Goal: Complete application form: Complete application form

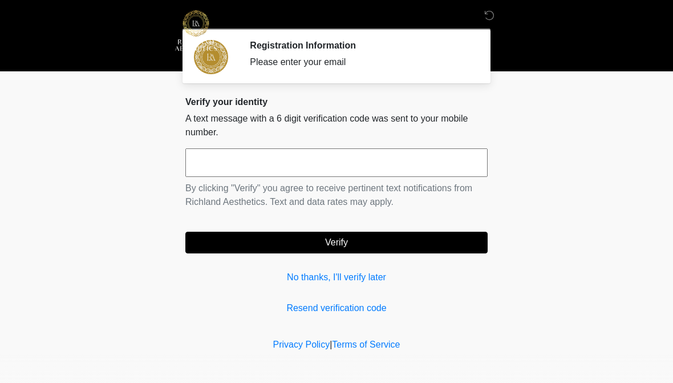
click at [212, 160] on input "text" at bounding box center [336, 162] width 302 height 29
type input "******"
click at [357, 241] on button "Verify" at bounding box center [336, 242] width 302 height 22
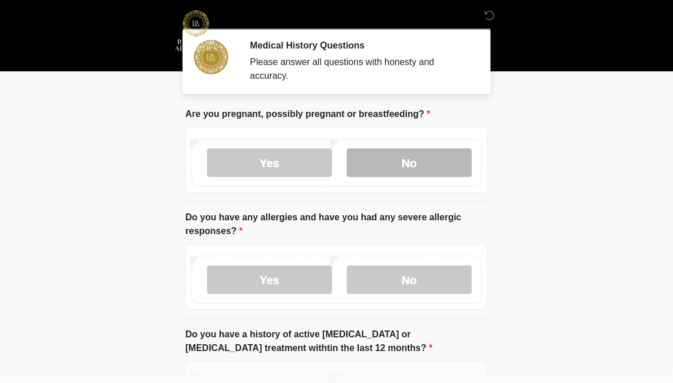
click at [406, 164] on label "No" at bounding box center [409, 162] width 125 height 29
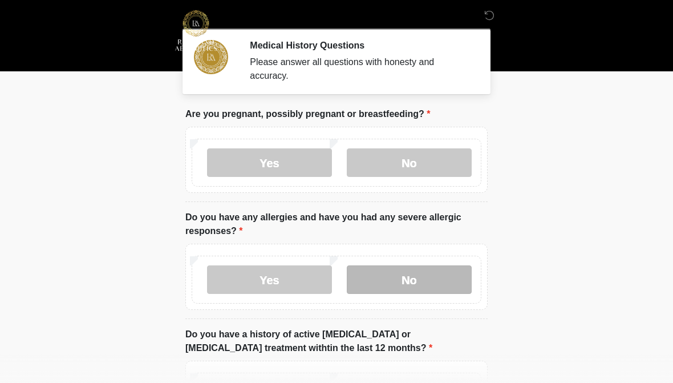
click at [418, 285] on label "No" at bounding box center [409, 279] width 125 height 29
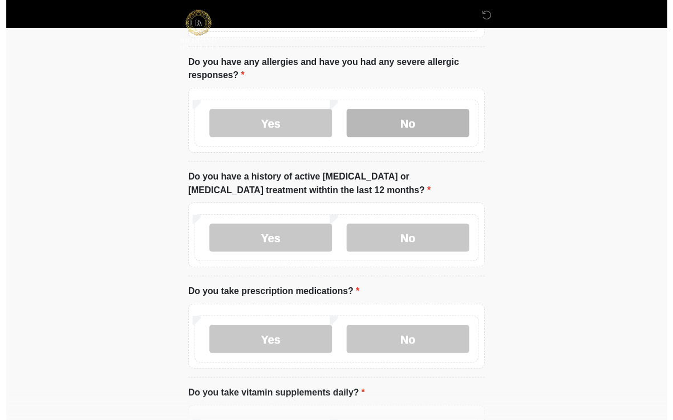
scroll to position [200, 0]
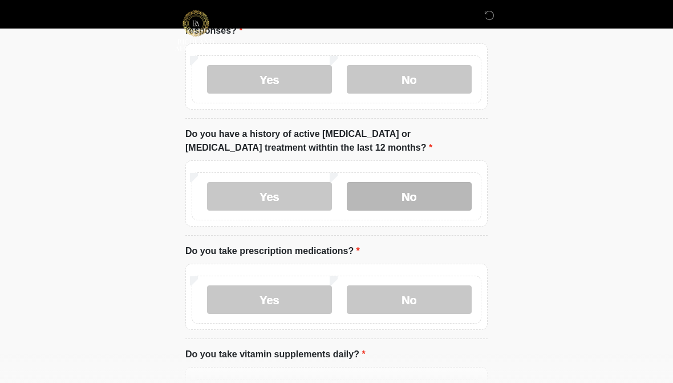
click at [405, 197] on label "No" at bounding box center [409, 196] width 125 height 29
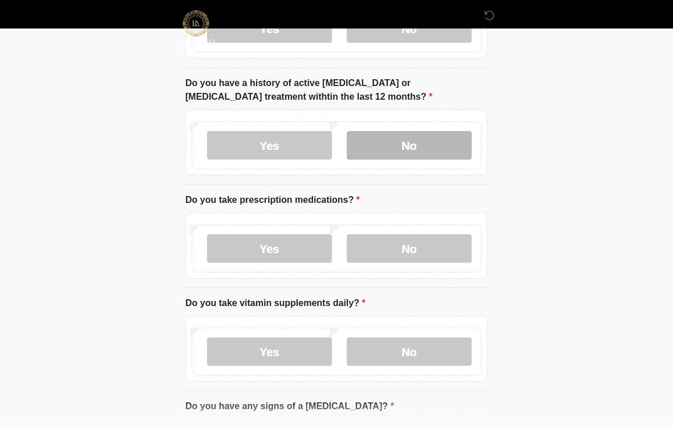
scroll to position [260, 0]
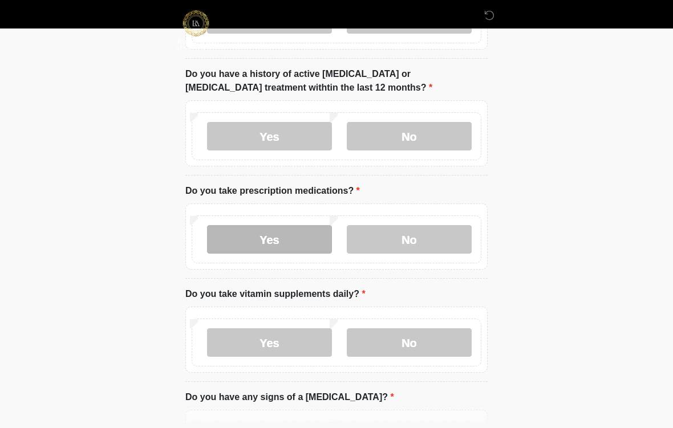
click at [287, 242] on label "Yes" at bounding box center [269, 239] width 125 height 29
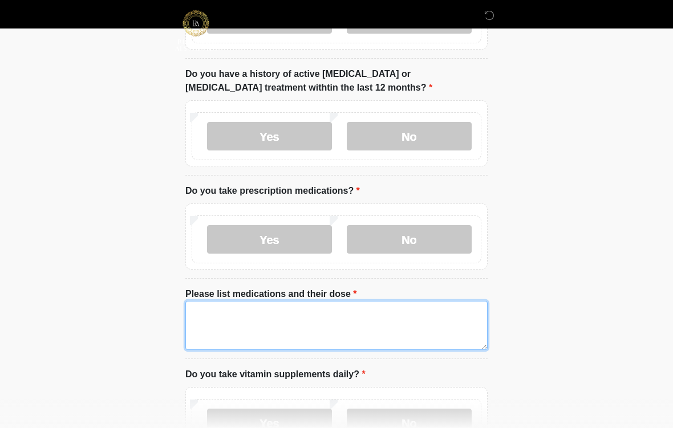
click at [238, 312] on textarea "Please list medications and their dose" at bounding box center [336, 325] width 302 height 49
type textarea "*"
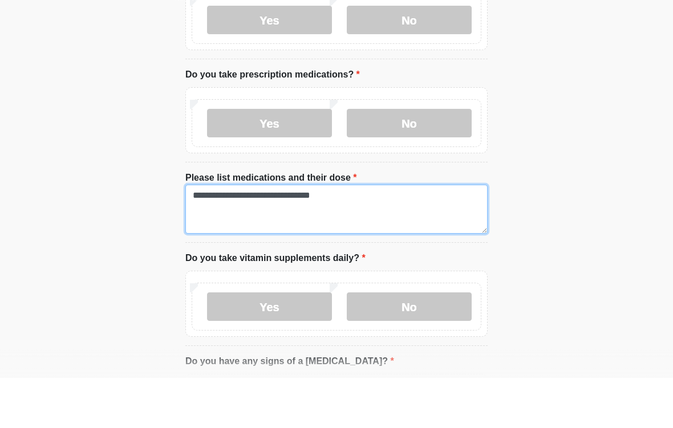
scroll to position [328, 0]
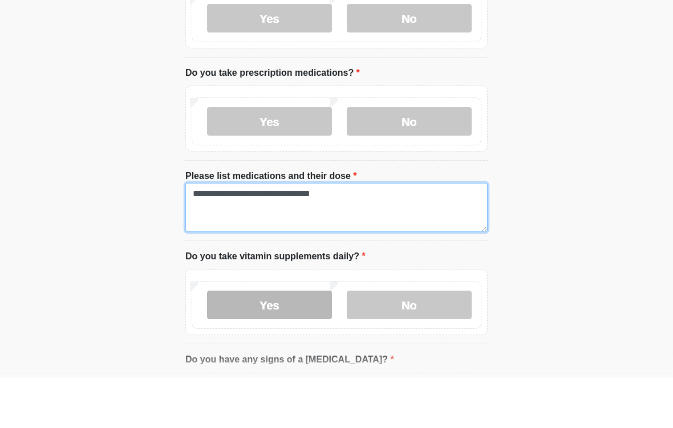
type textarea "**********"
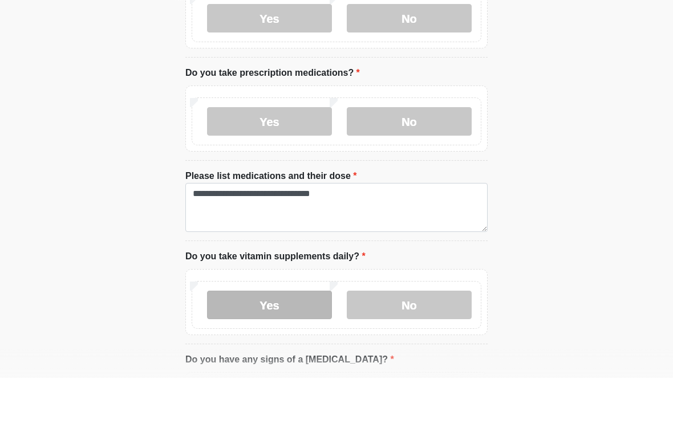
click at [275, 341] on label "Yes" at bounding box center [269, 355] width 125 height 29
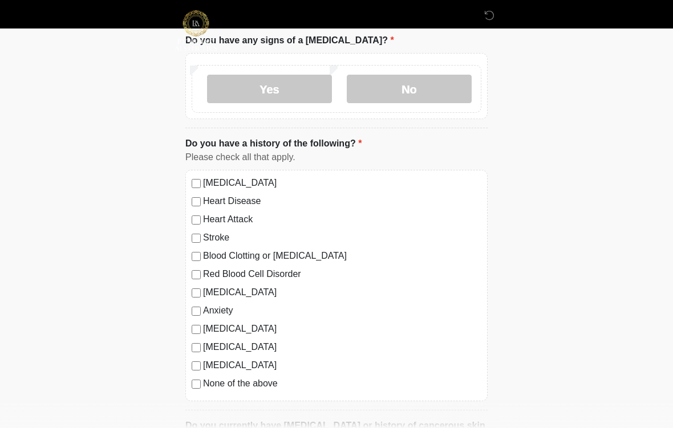
scroll to position [792, 0]
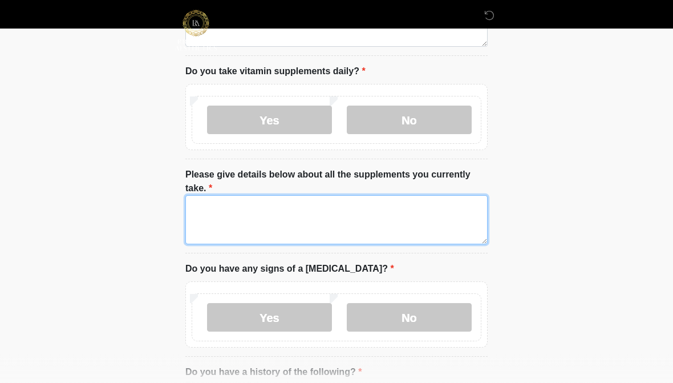
click at [218, 209] on textarea "Please give details below about all the supplements you currently take." at bounding box center [336, 220] width 302 height 49
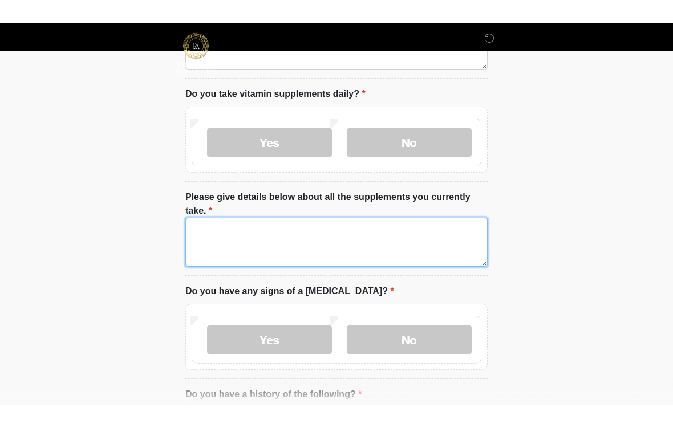
scroll to position [563, 0]
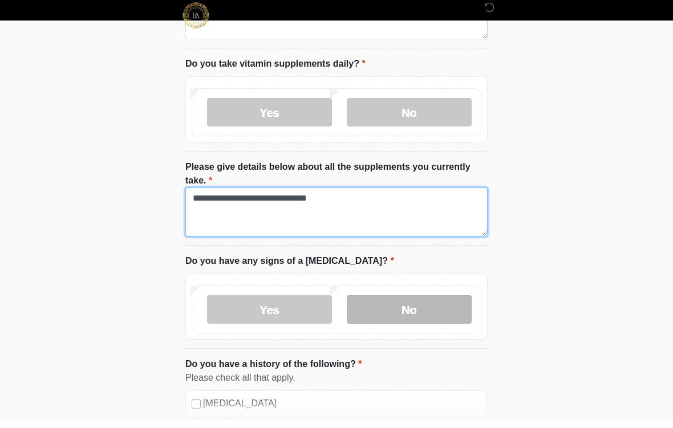
type textarea "**********"
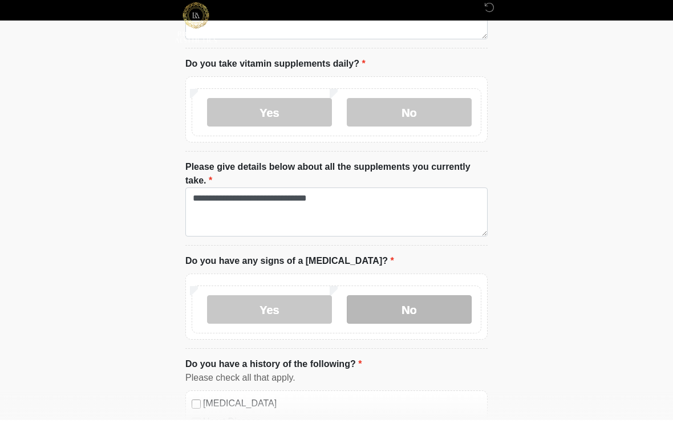
click at [414, 306] on label "No" at bounding box center [409, 317] width 125 height 29
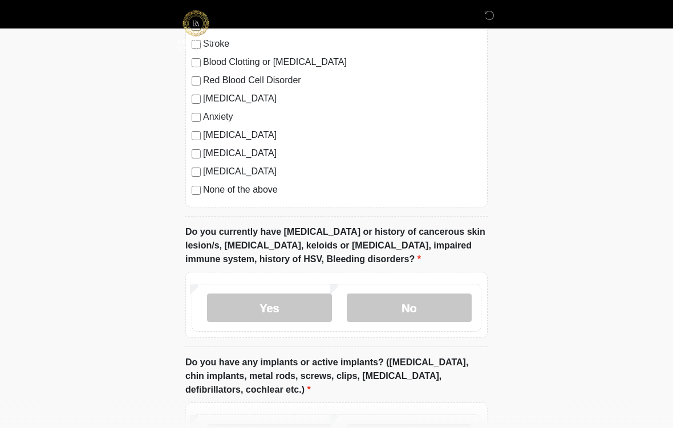
scroll to position [986, 0]
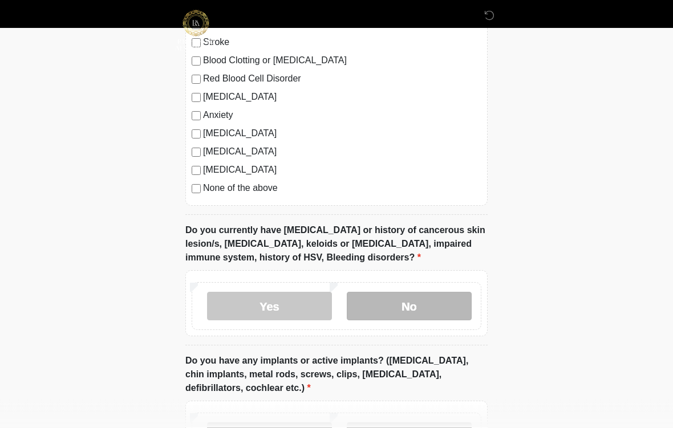
click at [398, 302] on label "No" at bounding box center [409, 306] width 125 height 29
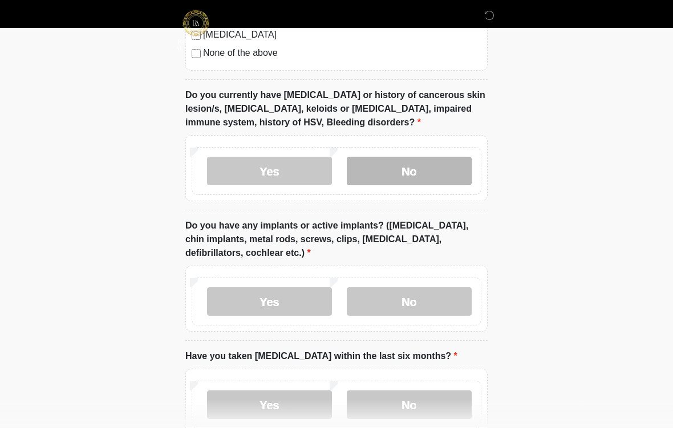
scroll to position [1123, 0]
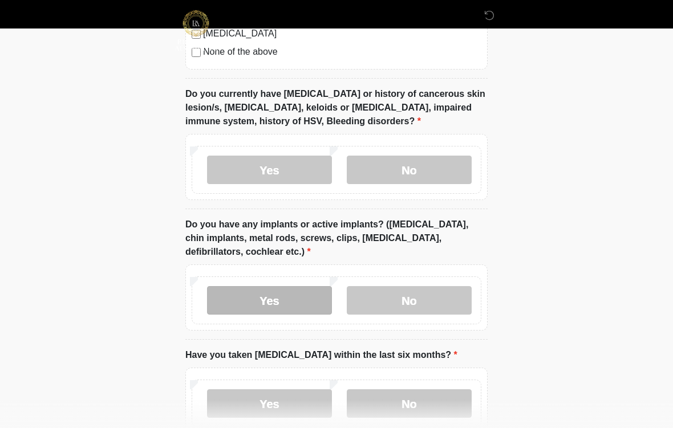
click at [273, 296] on label "Yes" at bounding box center [269, 300] width 125 height 29
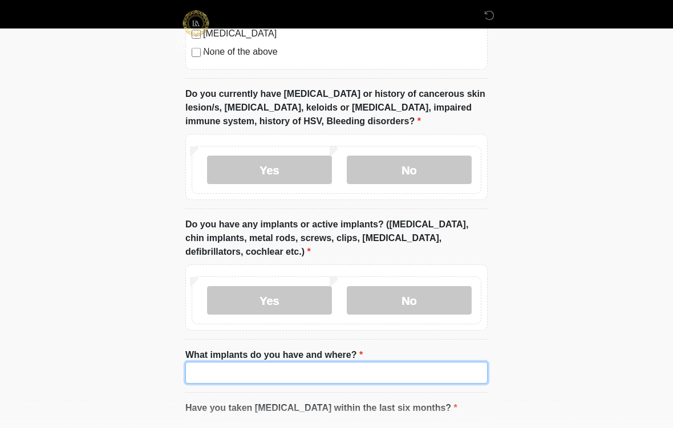
click at [298, 365] on input "What implants do you have and where?" at bounding box center [336, 373] width 302 height 22
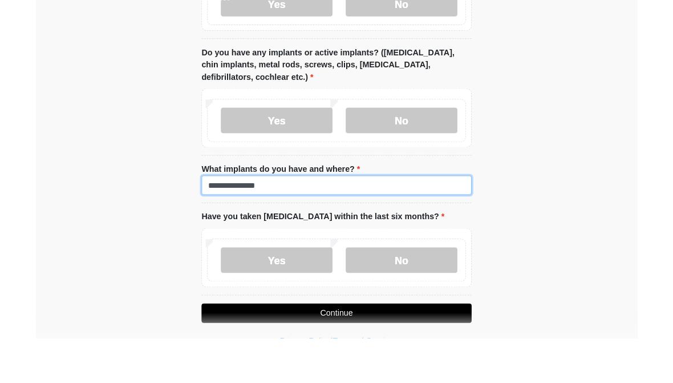
scroll to position [1293, 0]
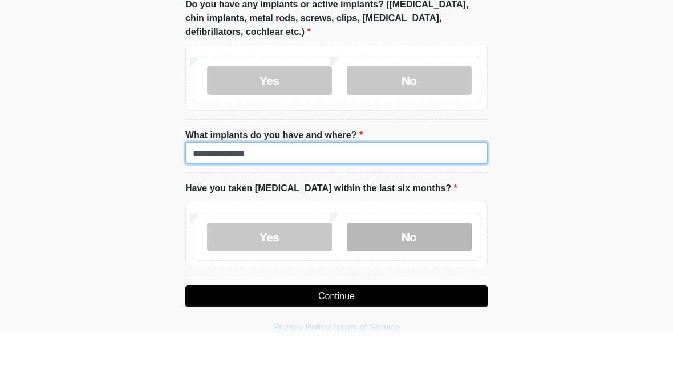
type input "**********"
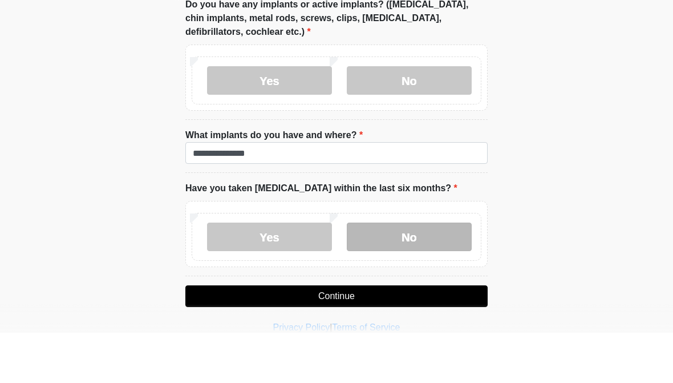
click at [415, 273] on label "No" at bounding box center [409, 287] width 125 height 29
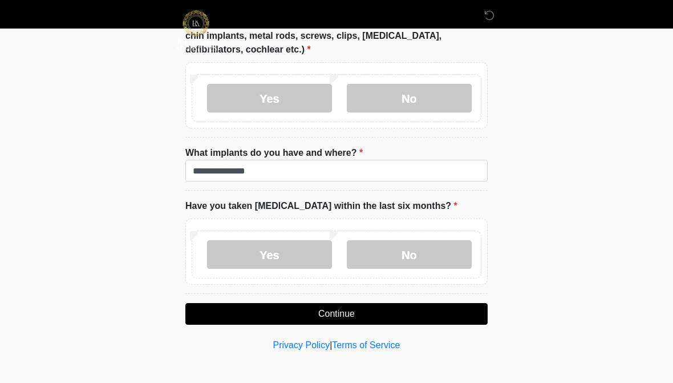
click at [355, 310] on button "Continue" at bounding box center [336, 314] width 302 height 22
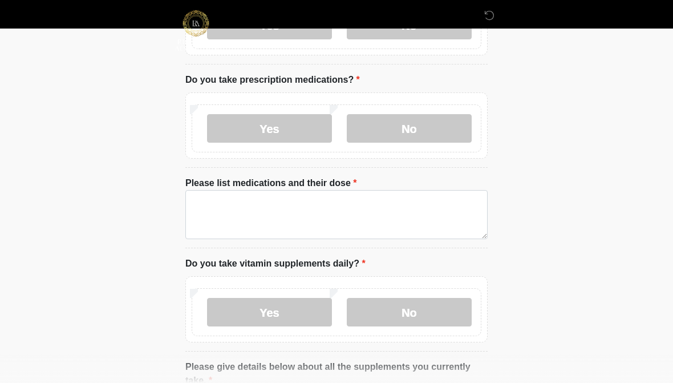
scroll to position [0, 0]
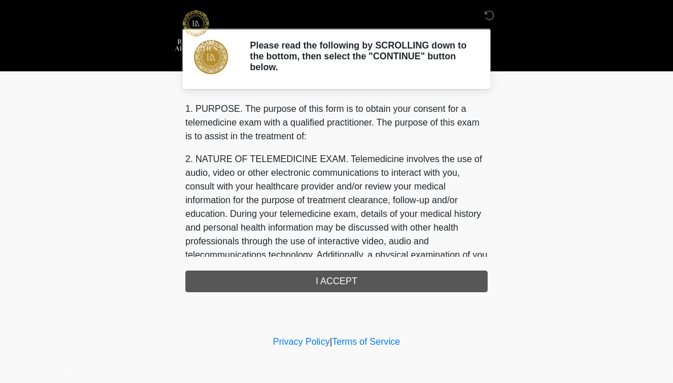
click at [345, 280] on div "1. PURPOSE. The purpose of this form is to obtain your consent for a telemedici…" at bounding box center [336, 197] width 302 height 190
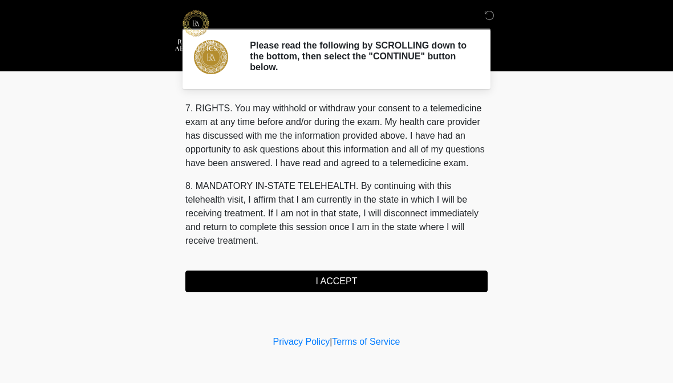
scroll to position [507, 0]
click at [354, 276] on button "I ACCEPT" at bounding box center [336, 281] width 302 height 22
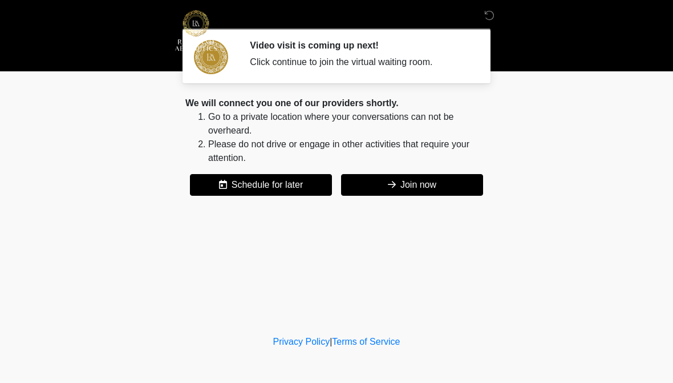
click at [406, 182] on button "Join now" at bounding box center [412, 185] width 142 height 22
